Goal: Obtain resource: Obtain resource

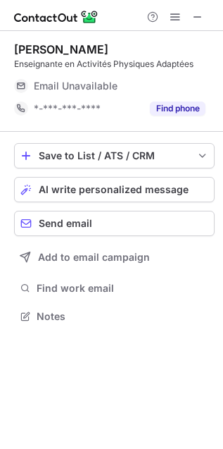
scroll to position [306, 223]
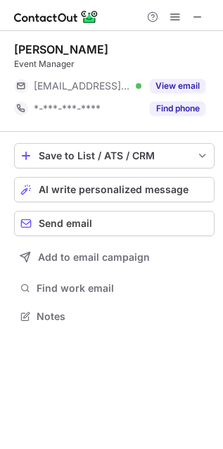
scroll to position [306, 223]
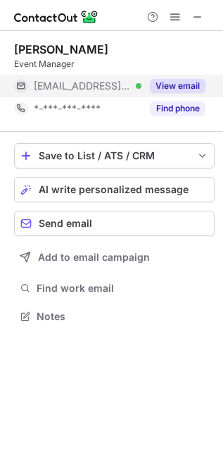
click at [185, 82] on button "View email" at bounding box center [178, 86] width 56 height 14
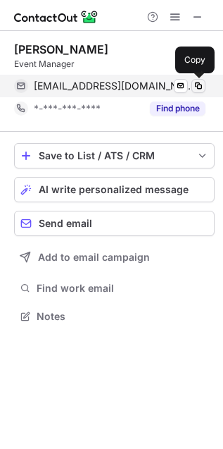
click at [202, 85] on span at bounding box center [198, 85] width 11 height 11
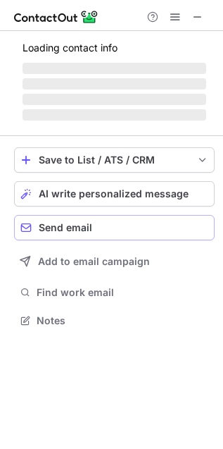
scroll to position [318, 223]
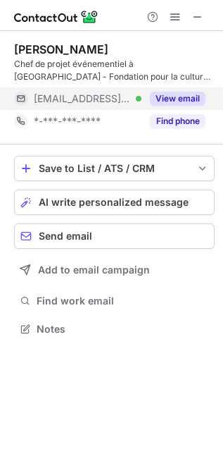
click at [194, 100] on button "View email" at bounding box center [178, 99] width 56 height 14
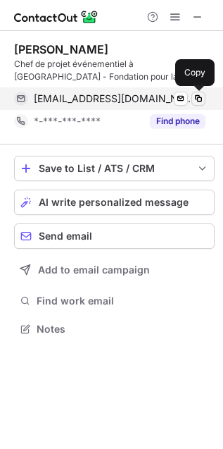
click at [199, 96] on span at bounding box center [198, 98] width 11 height 11
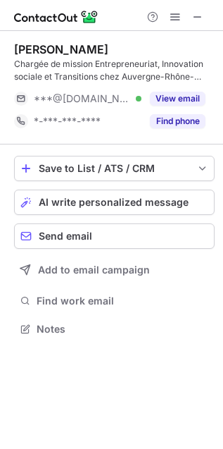
scroll to position [318, 223]
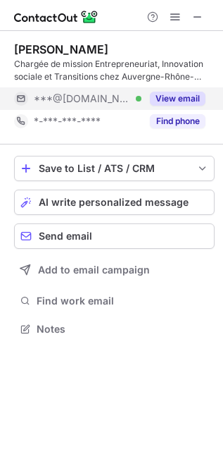
click at [182, 96] on button "View email" at bounding box center [178, 99] width 56 height 14
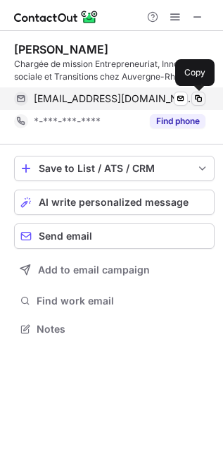
click at [199, 97] on span at bounding box center [198, 98] width 11 height 11
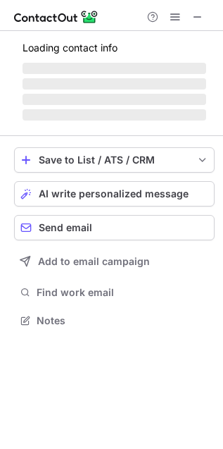
scroll to position [306, 223]
